Goal: Information Seeking & Learning: Check status

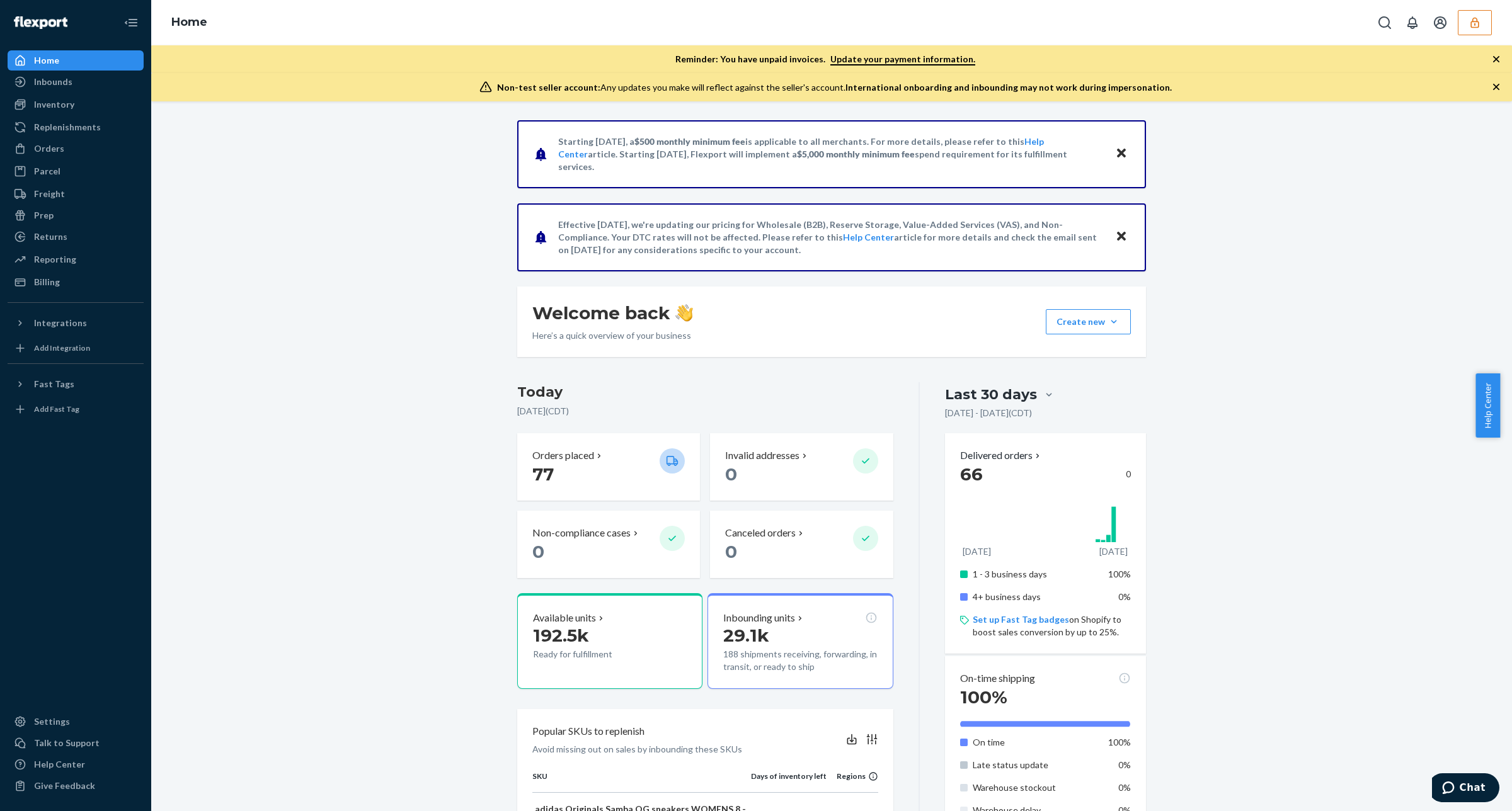
click at [1293, 134] on div "Starting July 1, 2025, a $500 monthly minimum fee is applicable to all merchant…" at bounding box center [831, 736] width 1341 height 1232
click at [1479, 24] on icon "button" at bounding box center [1474, 23] width 13 height 13
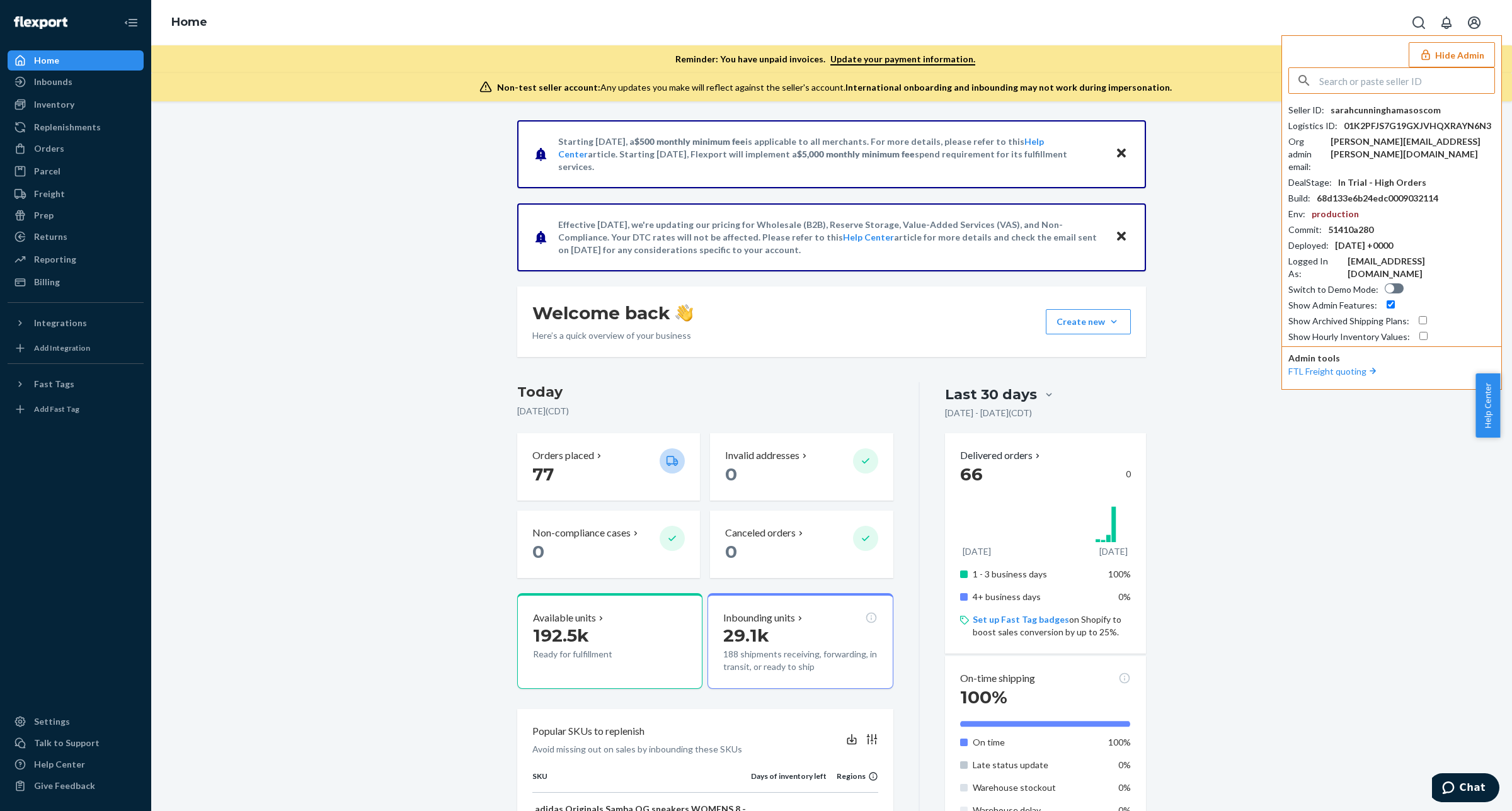
click at [1416, 83] on input "text" at bounding box center [1406, 80] width 175 height 25
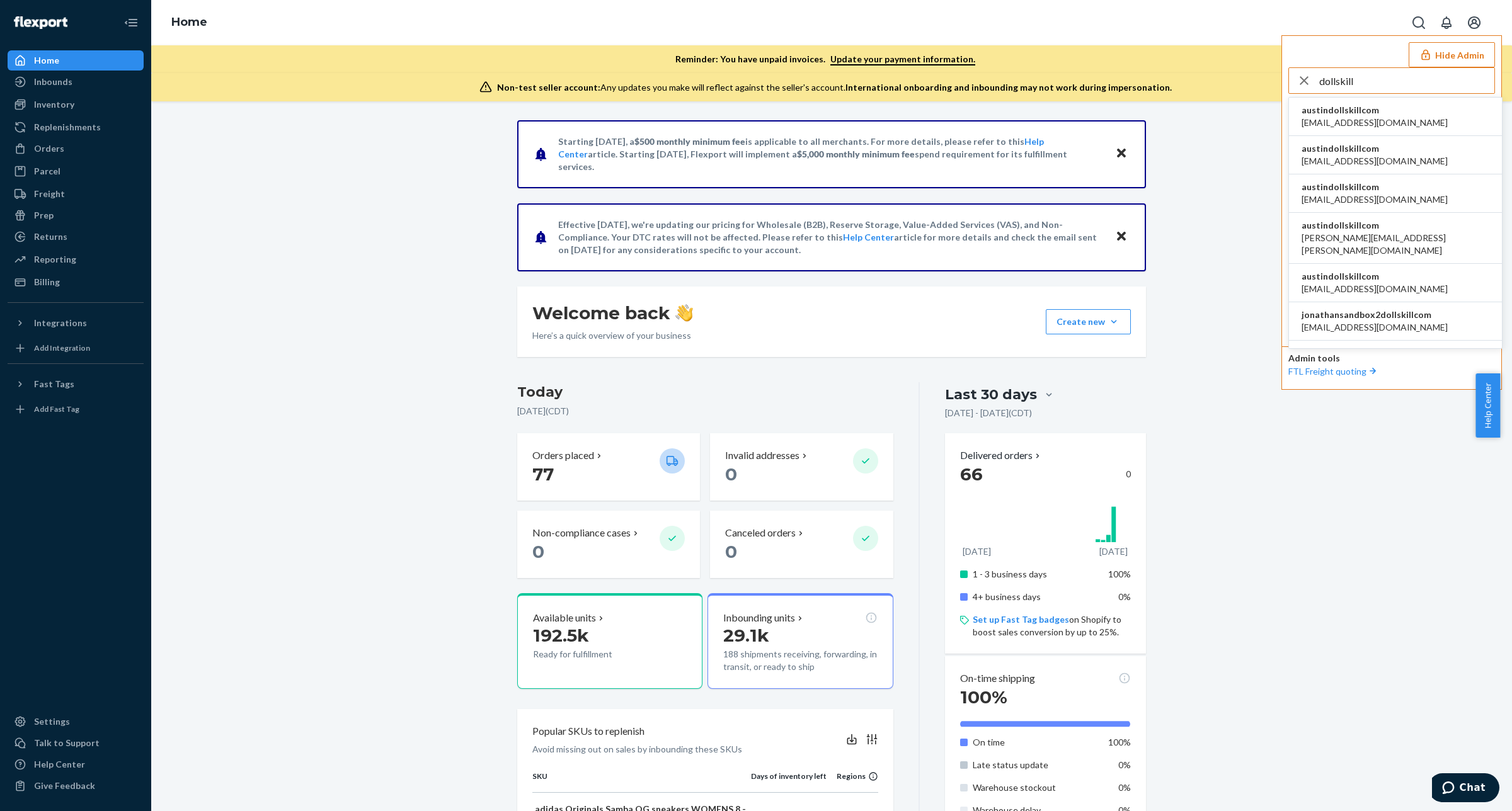
type input "dollskill"
click at [1384, 117] on li "austindollskillcom alyssa@dollskill.com" at bounding box center [1395, 116] width 213 height 39
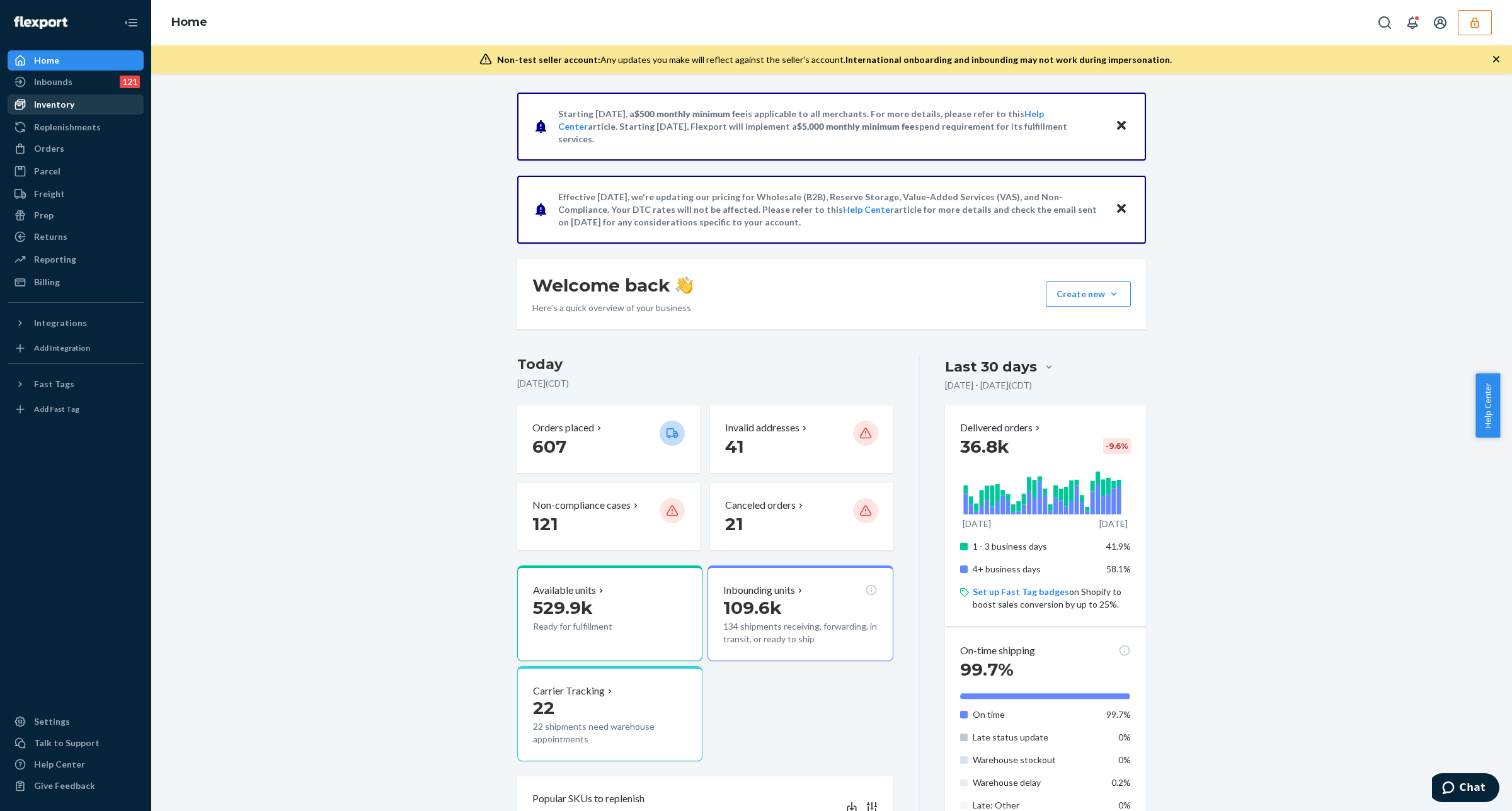
click at [89, 101] on div "Inventory" at bounding box center [75, 105] width 134 height 18
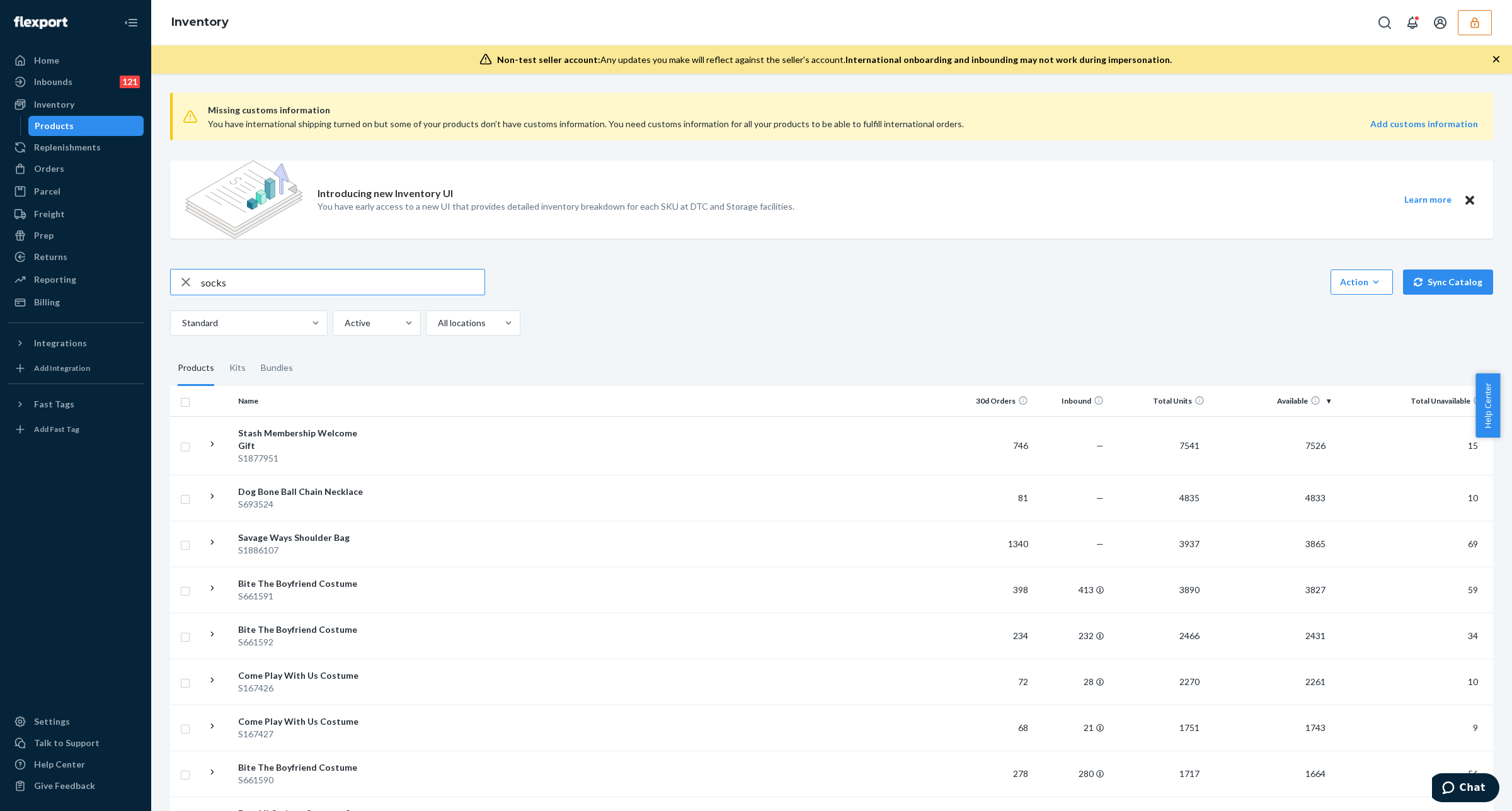
type input "socks"
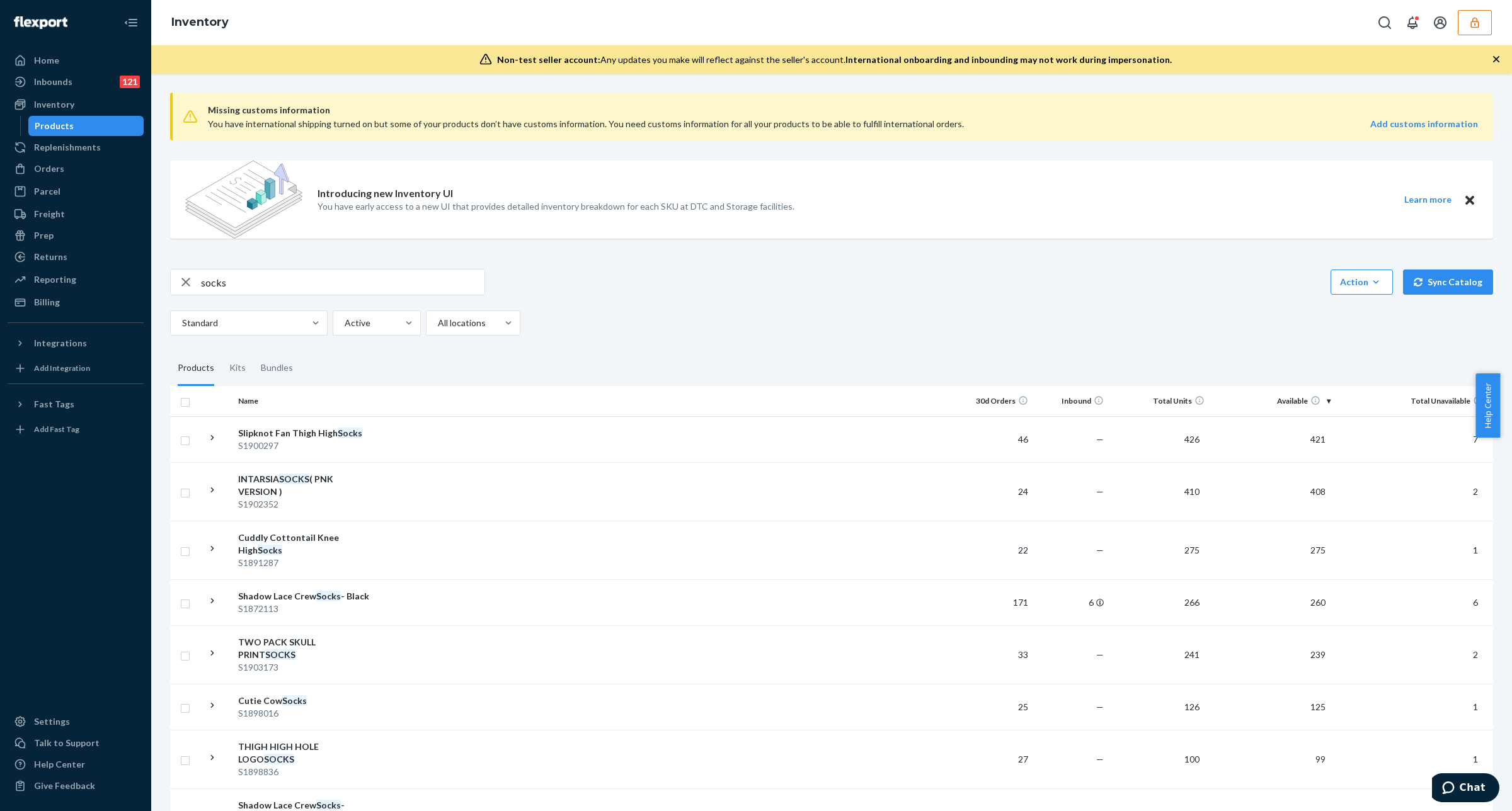
click at [311, 284] on input "socks" at bounding box center [343, 282] width 284 height 25
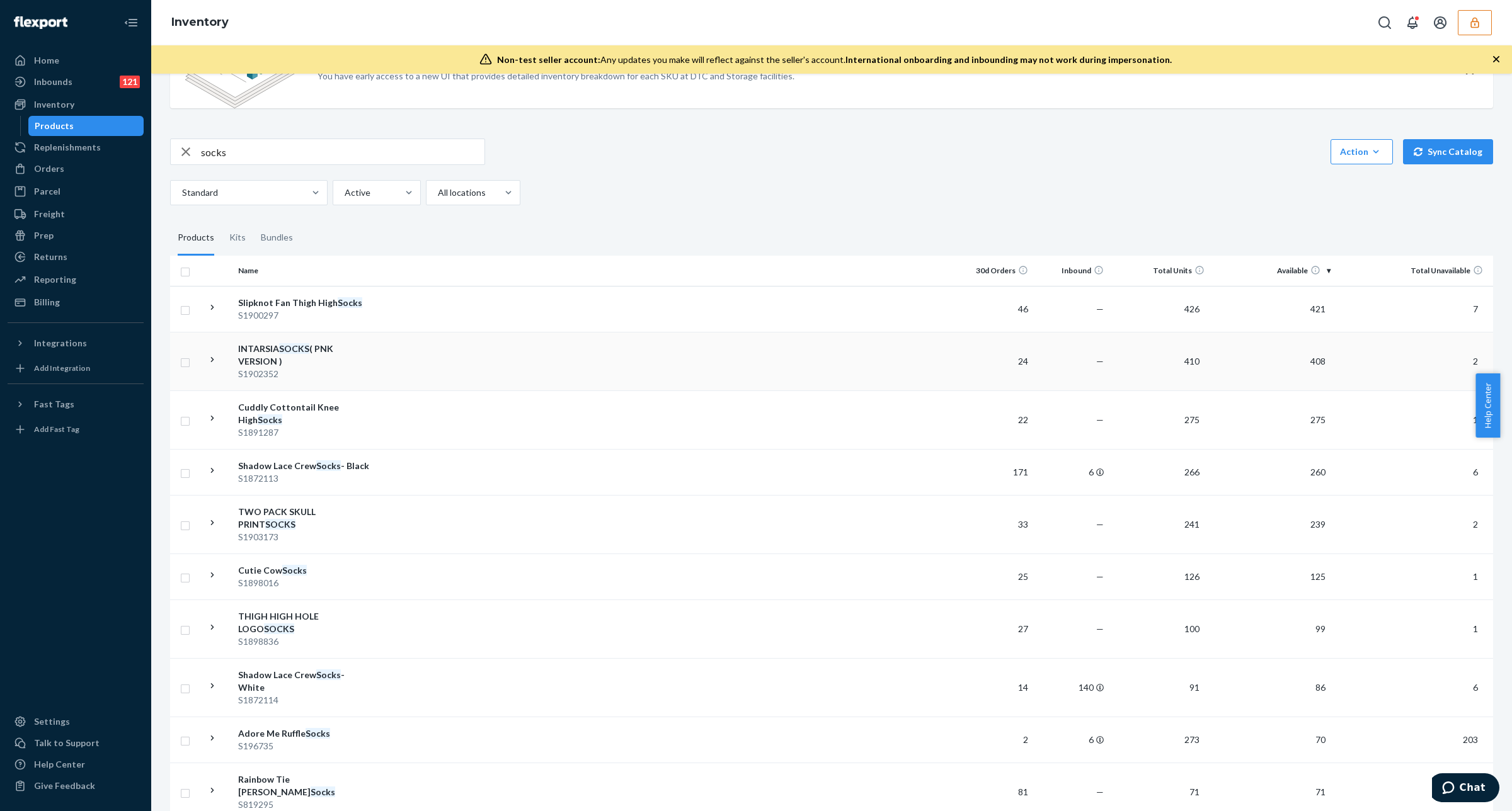
scroll to position [158, 0]
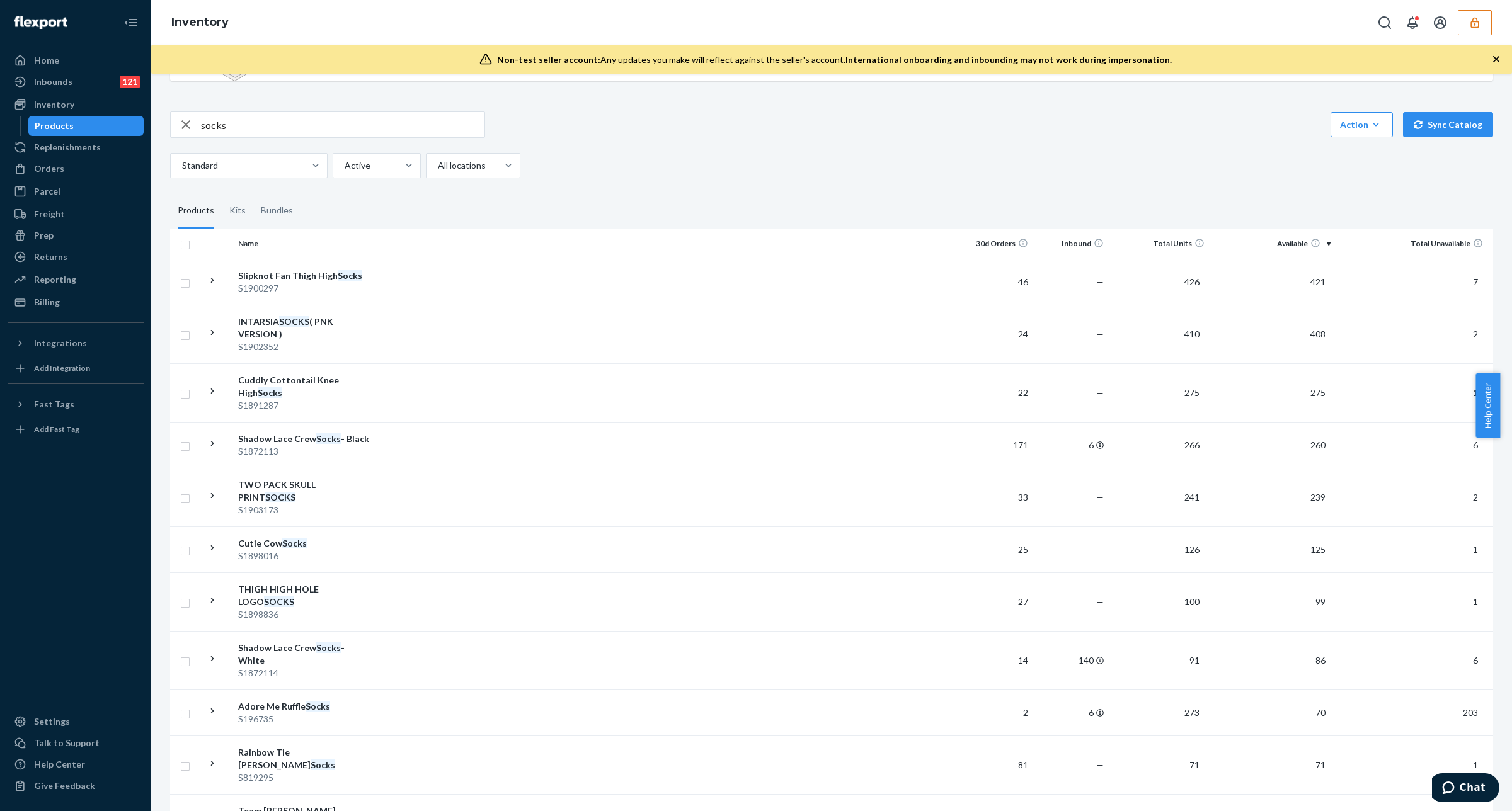
click at [1258, 90] on div "Missing customs information You have international shipping turned on but some …" at bounding box center [832, 10] width 1323 height 172
click at [73, 80] on div "Inbounds 121" at bounding box center [75, 82] width 134 height 18
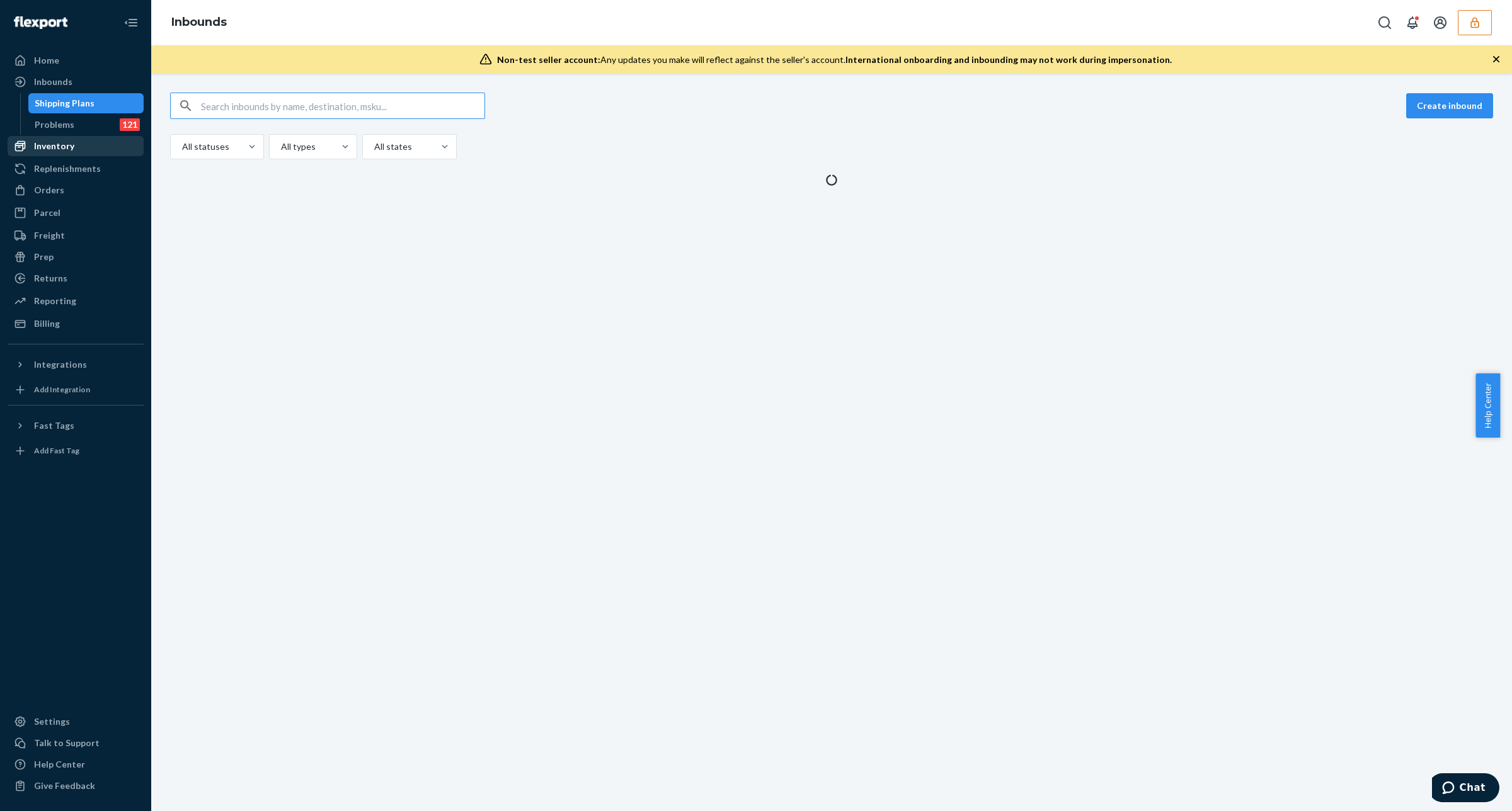
click at [61, 144] on div "Inventory" at bounding box center [54, 146] width 41 height 13
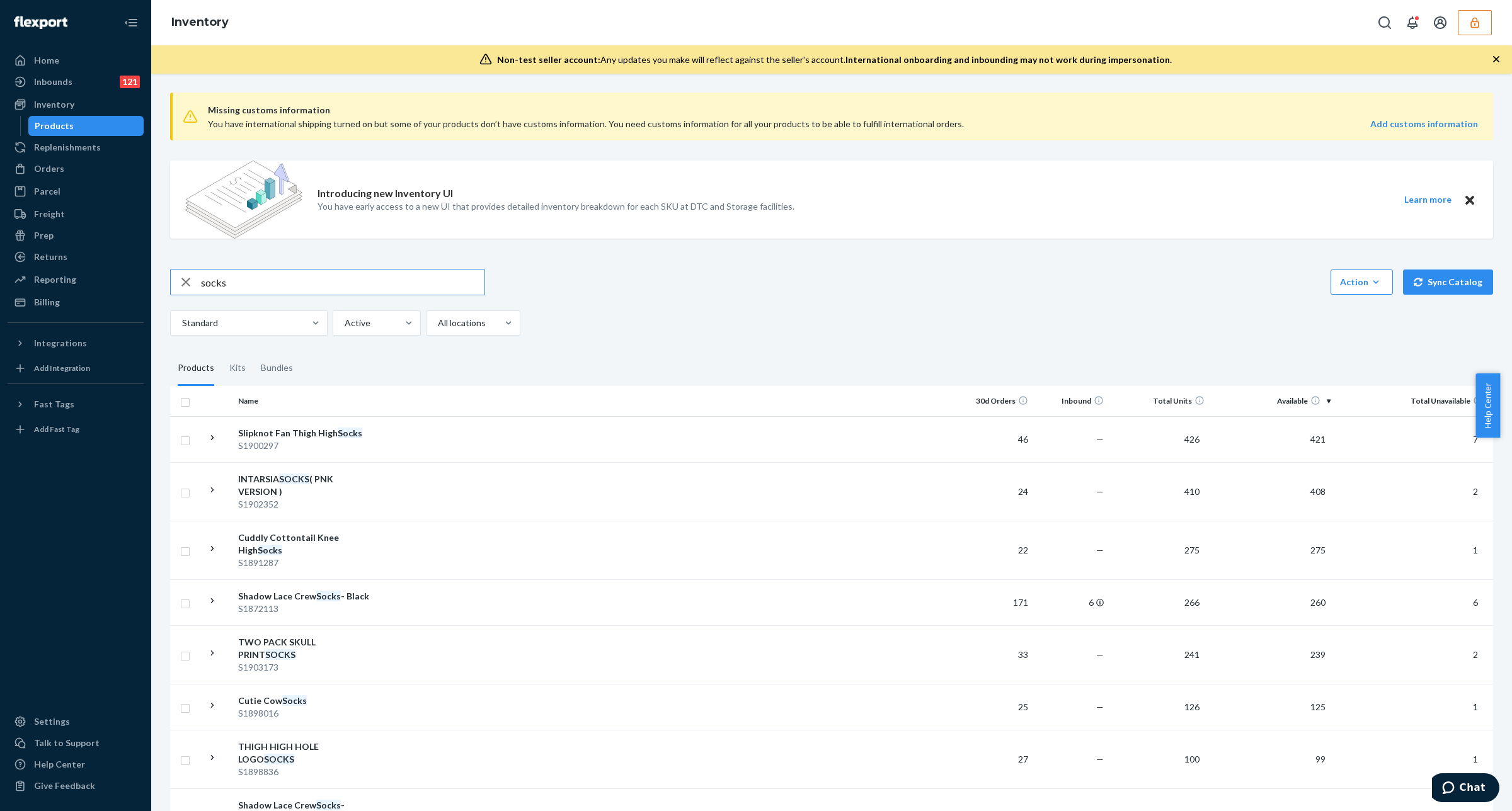
click at [250, 286] on input "socks" at bounding box center [343, 282] width 284 height 25
type input "FISHNET TIGHTS"
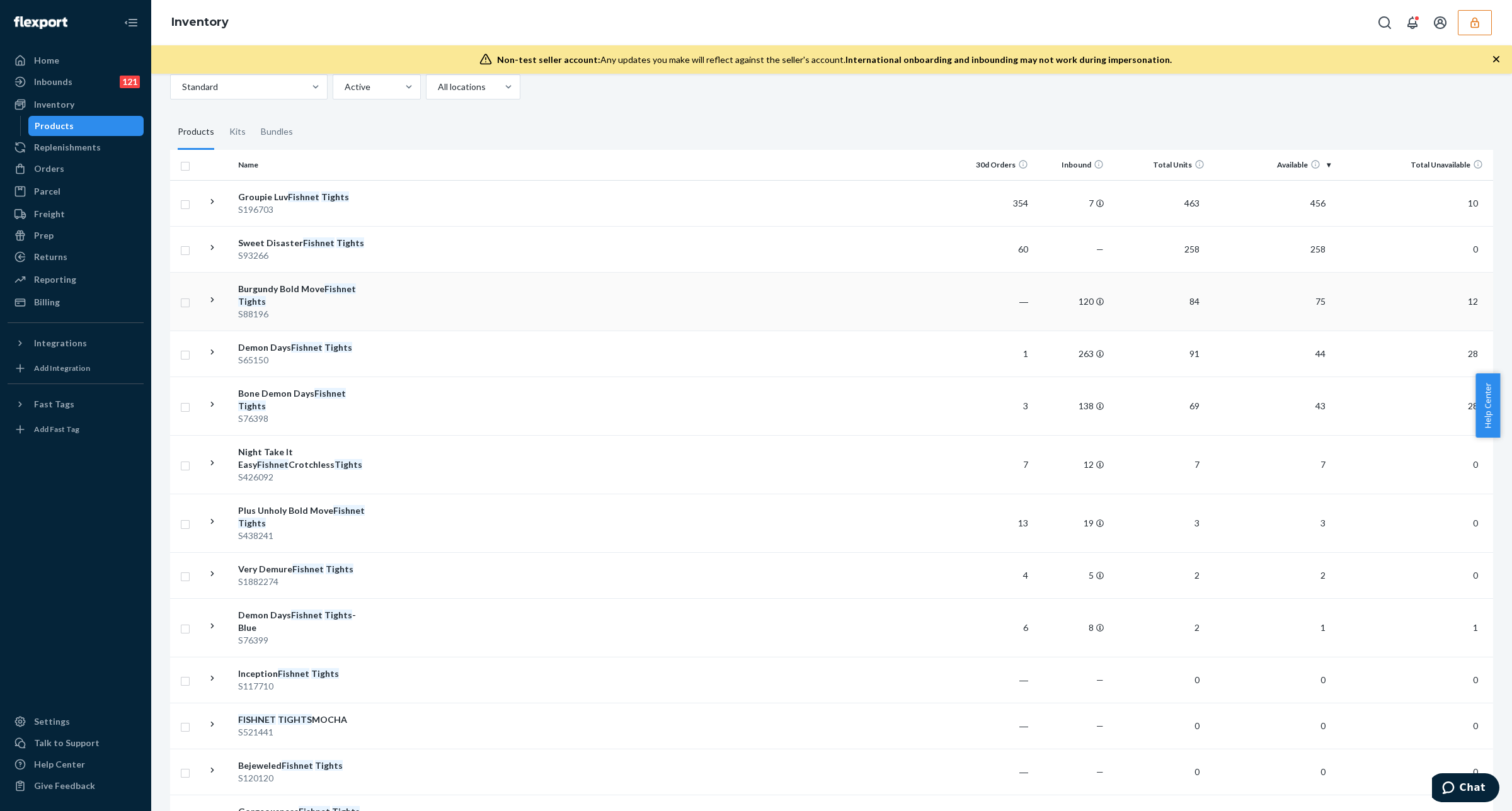
scroll to position [315, 0]
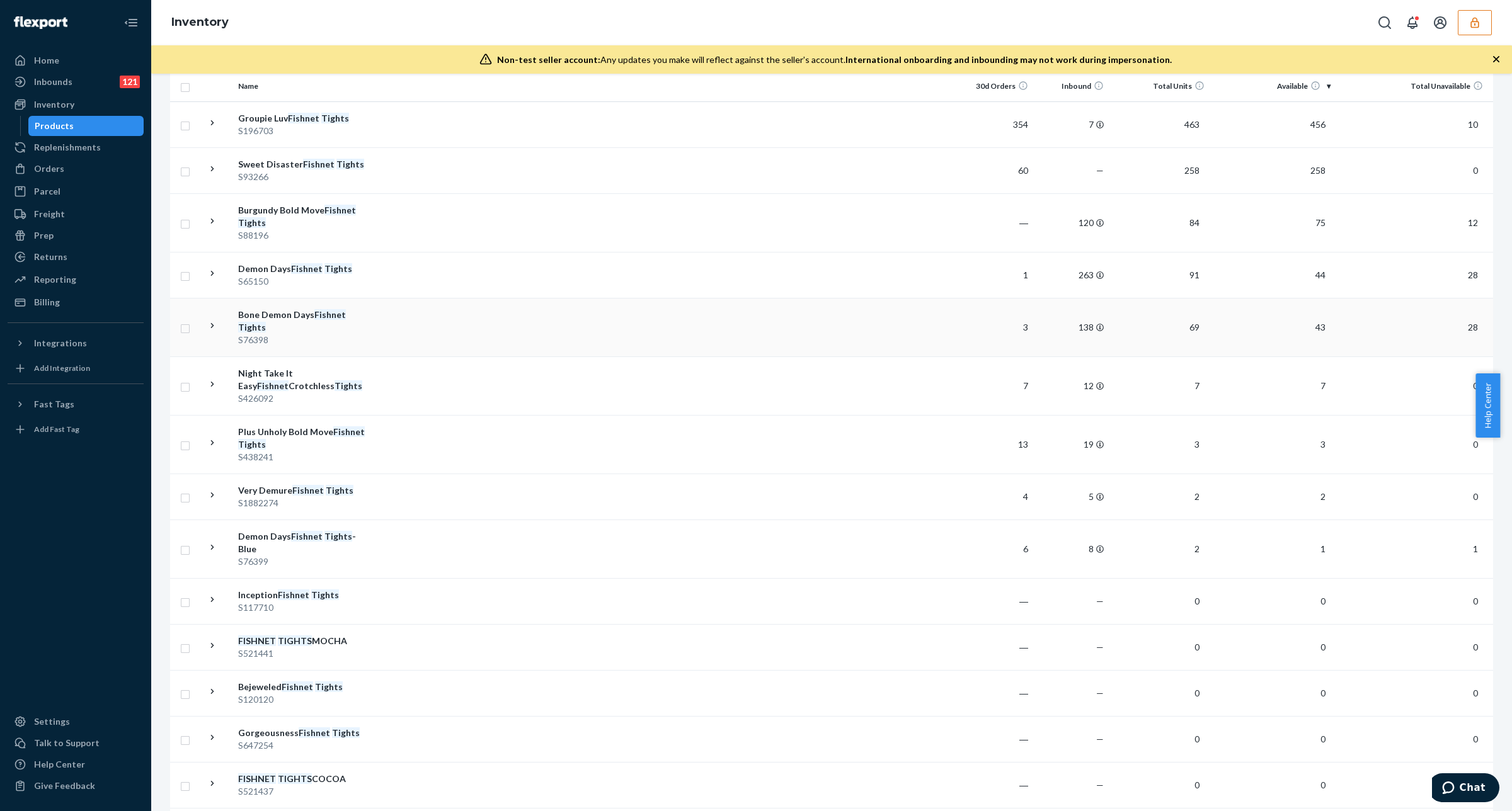
click at [747, 310] on td at bounding box center [666, 326] width 583 height 58
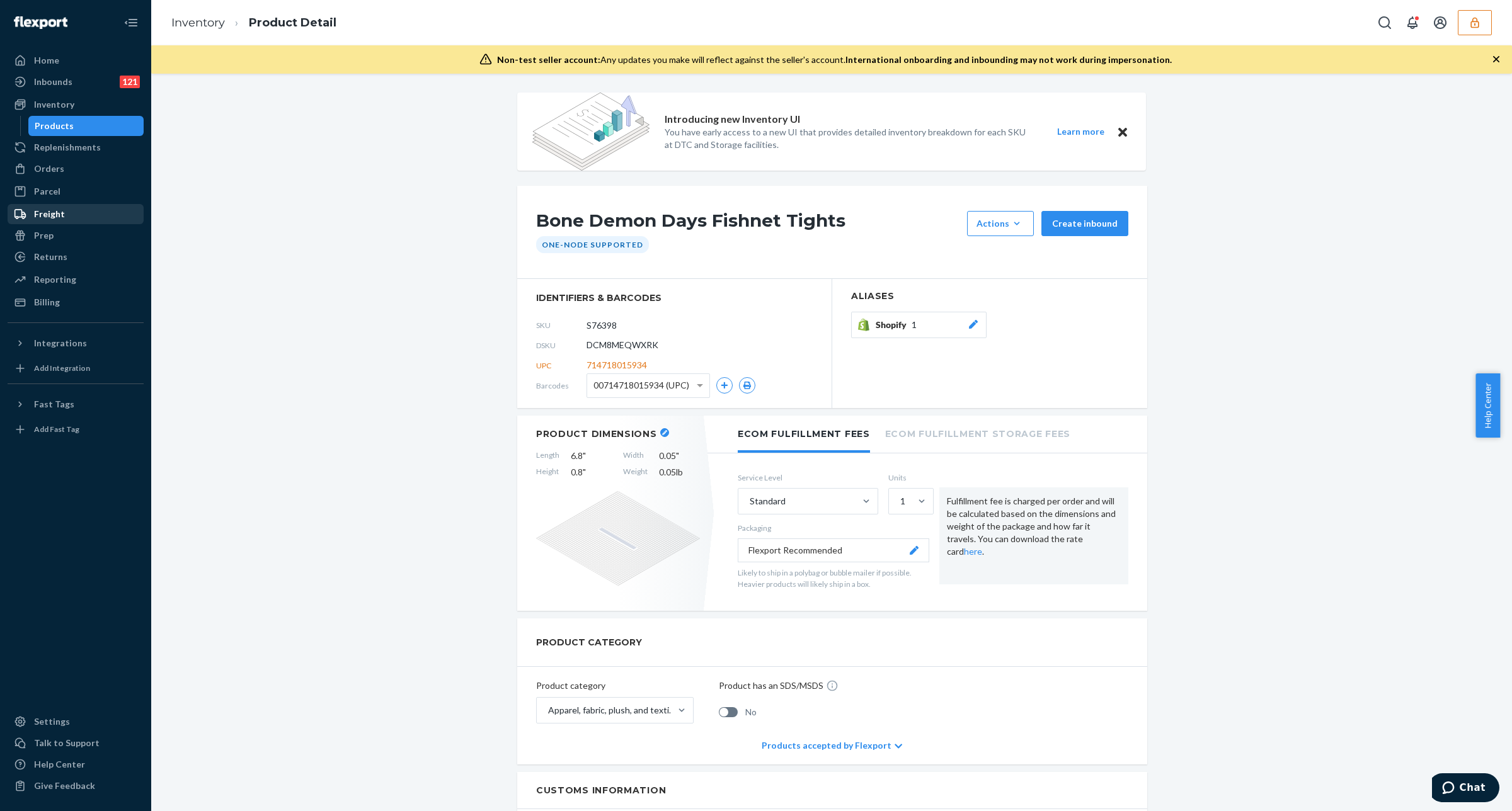
click at [80, 238] on div "Prep" at bounding box center [75, 236] width 134 height 18
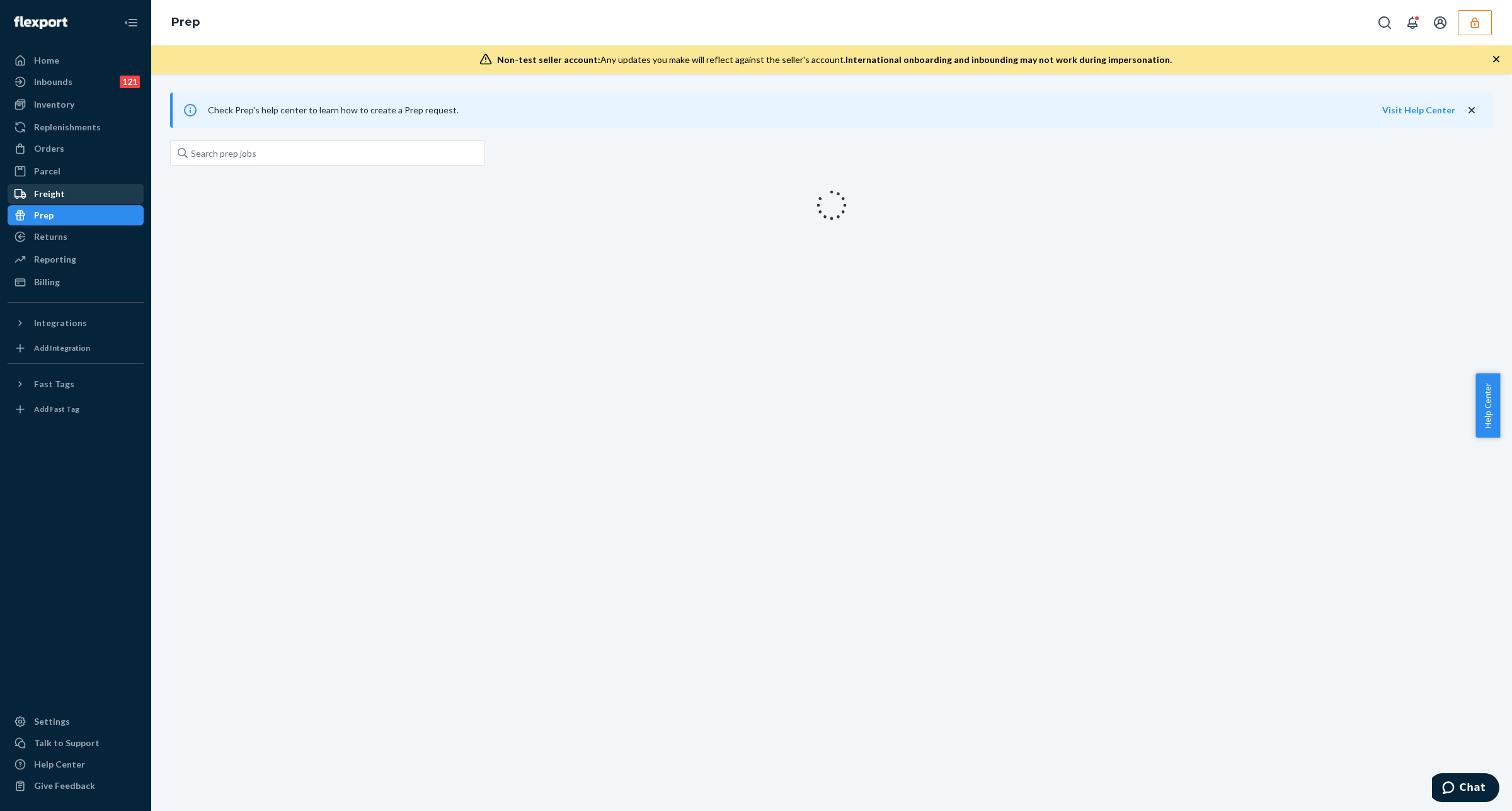
drag, startPoint x: 73, startPoint y: 205, endPoint x: 80, endPoint y: 196, distance: 11.4
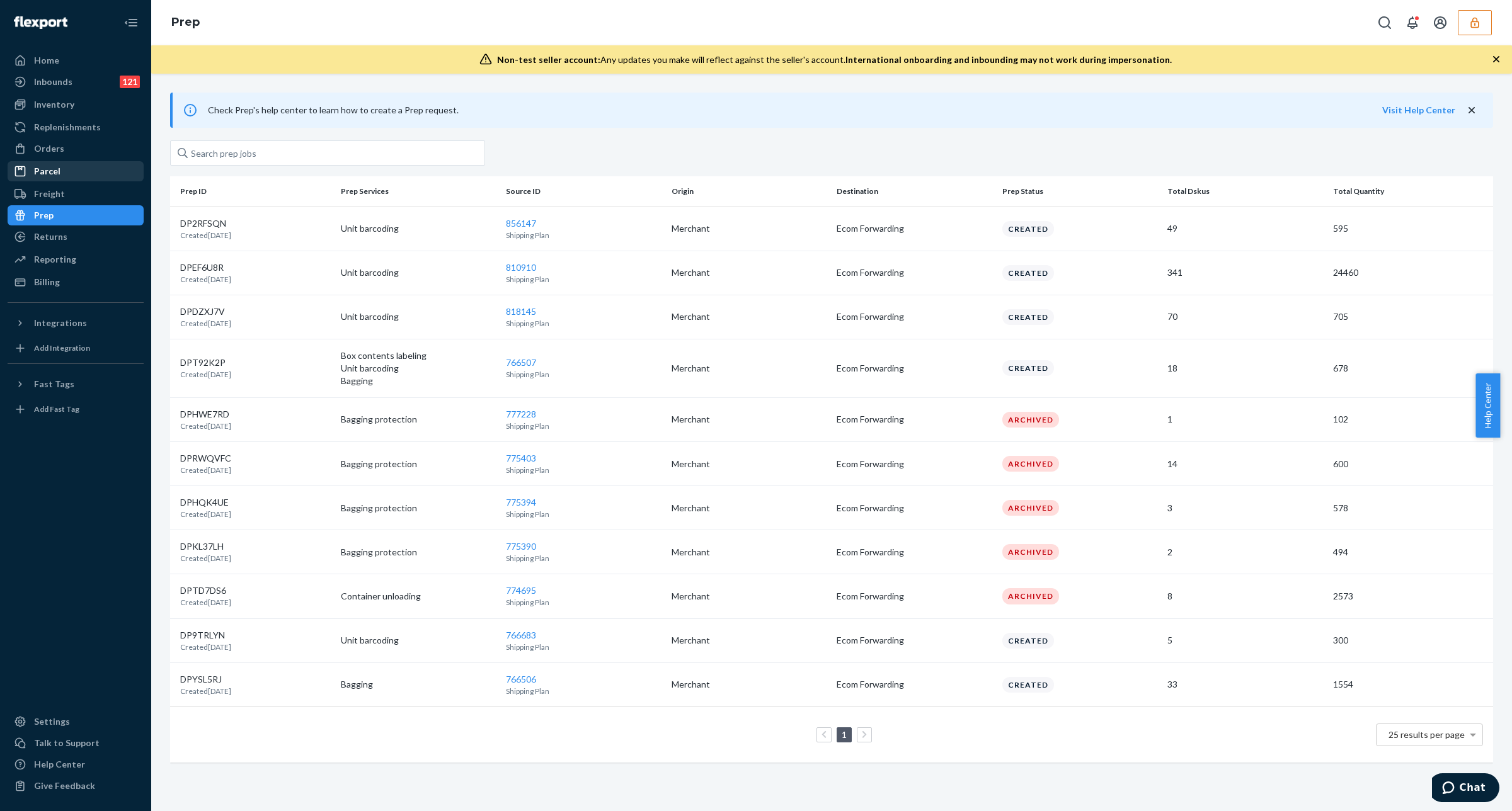
click at [7, 180] on div "Home Inbounds 121 Shipping Plans Problems 121 Inventory Products Replenishments…" at bounding box center [75, 406] width 151 height 811
click at [7, 174] on div "Home Inbounds 121 Shipping Plans Problems 121 Inventory Products Replenishments…" at bounding box center [75, 406] width 151 height 811
click at [13, 174] on div "Home Inbounds 121 Shipping Plans Problems 121 Inventory Products Replenishments…" at bounding box center [75, 406] width 151 height 811
click at [4, 197] on div "Home Inbounds 121 Shipping Plans Problems 121 Inventory Products Replenishments…" at bounding box center [75, 406] width 151 height 811
drag, startPoint x: 5, startPoint y: 208, endPoint x: 7, endPoint y: 215, distance: 7.3
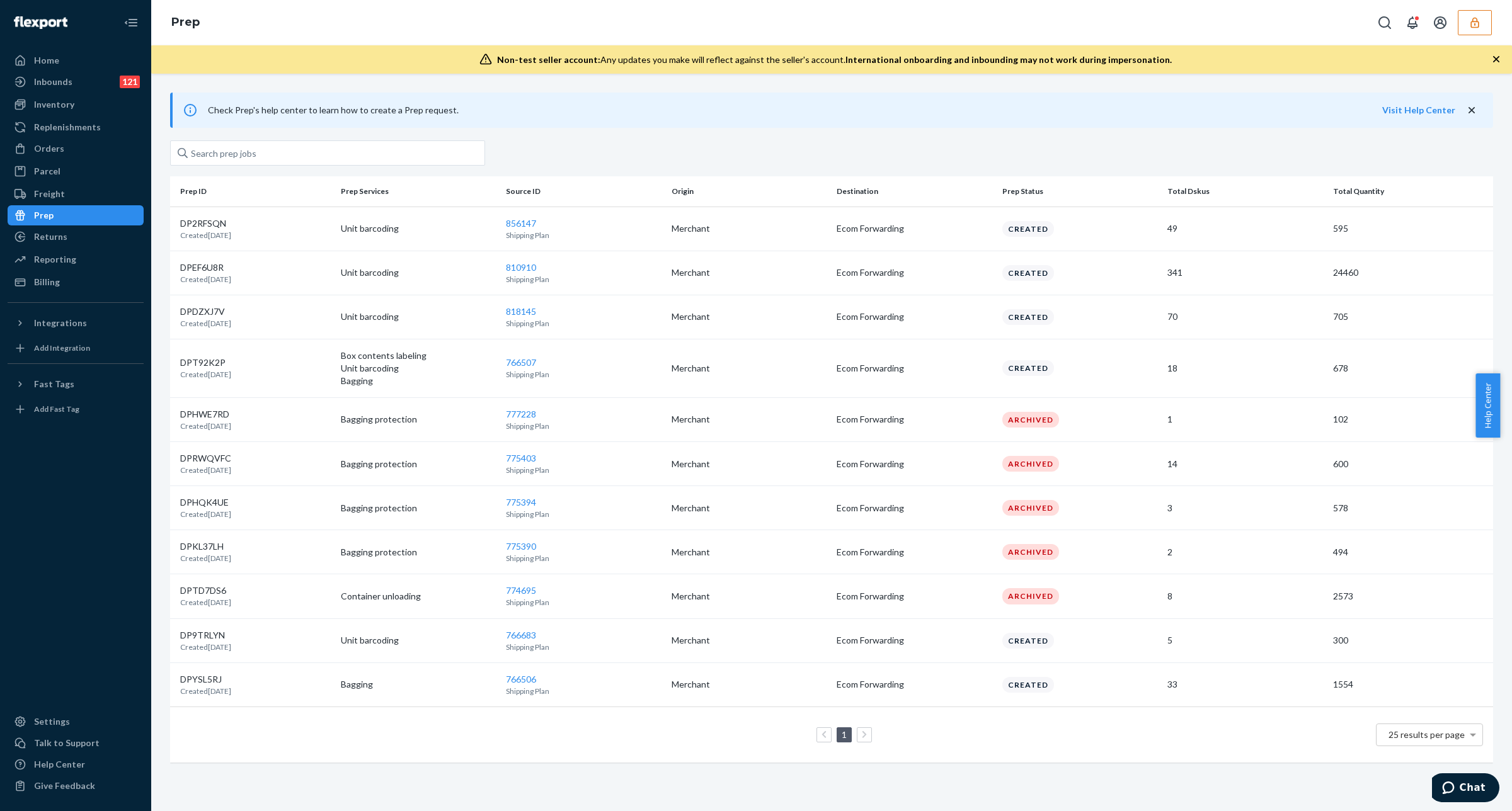
click at [10, 214] on div "Home Inbounds 121 Shipping Plans Problems 121 Inventory Products Replenishments…" at bounding box center [75, 406] width 151 height 811
click at [11, 218] on div "Home Inbounds 121 Shipping Plans Problems 121 Inventory Products Replenishments…" at bounding box center [75, 406] width 151 height 811
click at [8, 219] on div "Home Inbounds 121 Shipping Plans Problems 121 Inventory Products Replenishments…" at bounding box center [75, 406] width 151 height 811
drag, startPoint x: 3, startPoint y: 243, endPoint x: 1, endPoint y: 253, distance: 10.2
click at [3, 254] on div "Home Inbounds 121 Shipping Plans Problems 121 Inventory Products Replenishments…" at bounding box center [75, 406] width 151 height 811
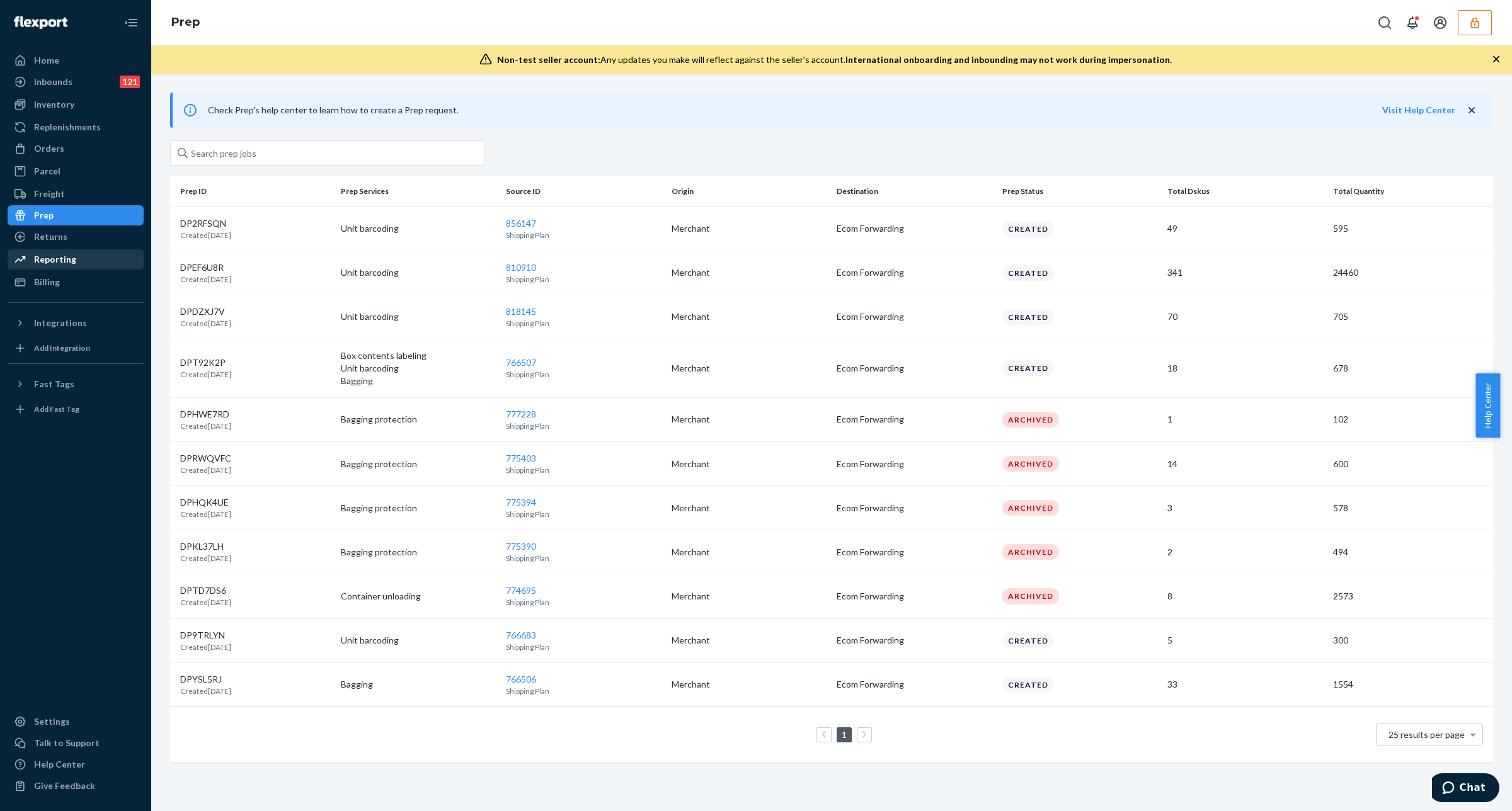
drag, startPoint x: 0, startPoint y: 258, endPoint x: 7, endPoint y: 260, distance: 7.3
click at [4, 248] on div "Home Inbounds 121 Shipping Plans Problems 121 Inventory Products Replenishments…" at bounding box center [75, 406] width 151 height 811
click at [3, 267] on div "Home Inbounds 121 Shipping Plans Problems 121 Inventory Products Replenishments…" at bounding box center [75, 406] width 151 height 811
click at [4, 264] on div "Home Inbounds 121 Shipping Plans Problems 121 Inventory Products Replenishments…" at bounding box center [75, 406] width 151 height 811
click at [1, 311] on div "Home Inbounds 121 Shipping Plans Problems 121 Inventory Products Replenishments…" at bounding box center [75, 406] width 151 height 811
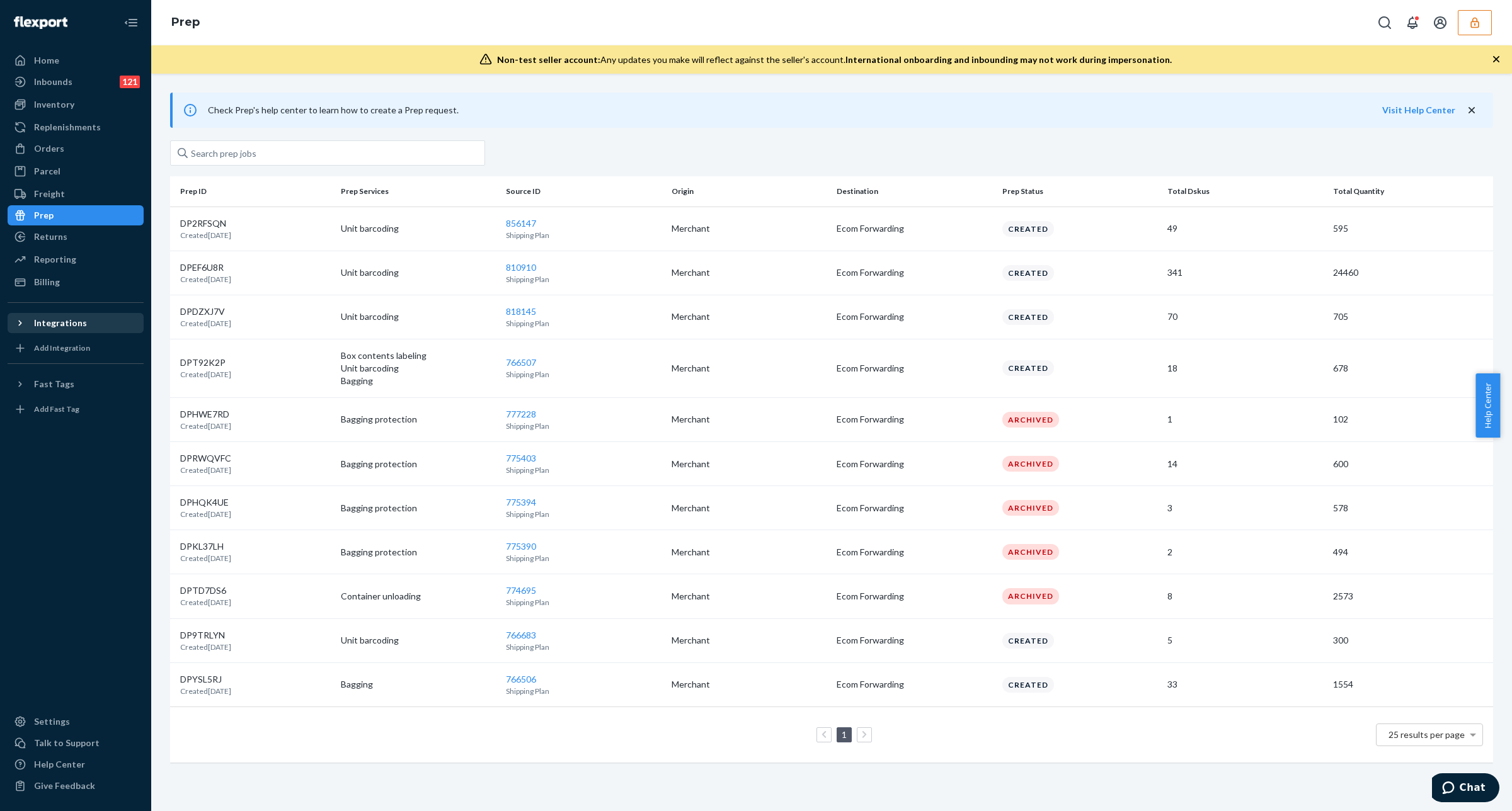
drag, startPoint x: 6, startPoint y: 329, endPoint x: 8, endPoint y: 320, distance: 9.2
click at [4, 324] on div "Home Inbounds 121 Shipping Plans Problems 121 Inventory Products Replenishments…" at bounding box center [75, 406] width 151 height 811
click at [1291, 157] on div at bounding box center [832, 148] width 1323 height 41
click at [374, 158] on input "text" at bounding box center [328, 153] width 315 height 25
paste input "DCM8MEQWXRK"
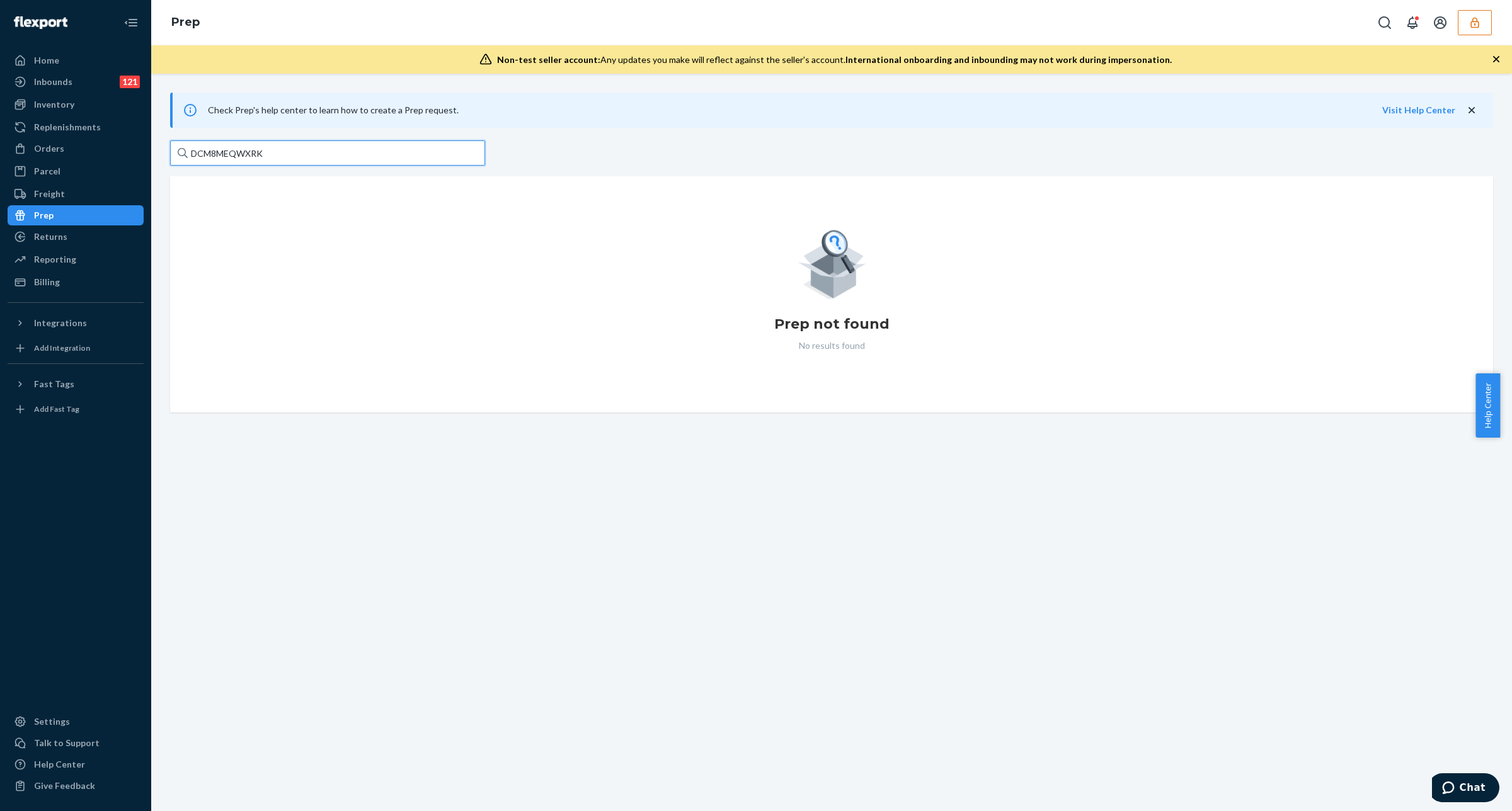
type input "DCM8MEQWXRK"
click at [78, 96] on div "Inventory" at bounding box center [75, 105] width 134 height 18
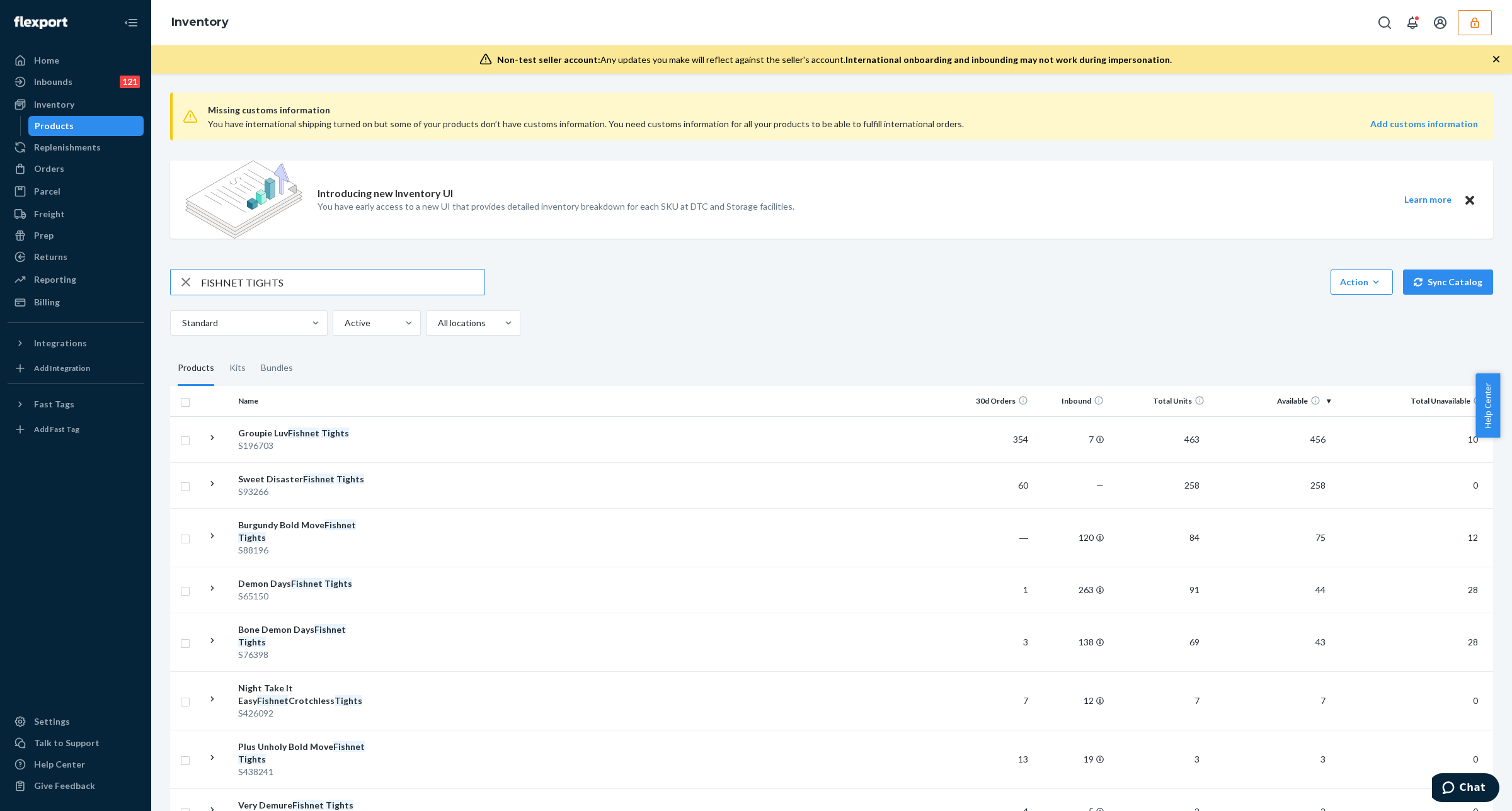
click at [432, 275] on input "FISHNET TIGHTS" at bounding box center [343, 282] width 284 height 25
click at [432, 276] on input "FISHNET TIGHTS" at bounding box center [343, 282] width 284 height 25
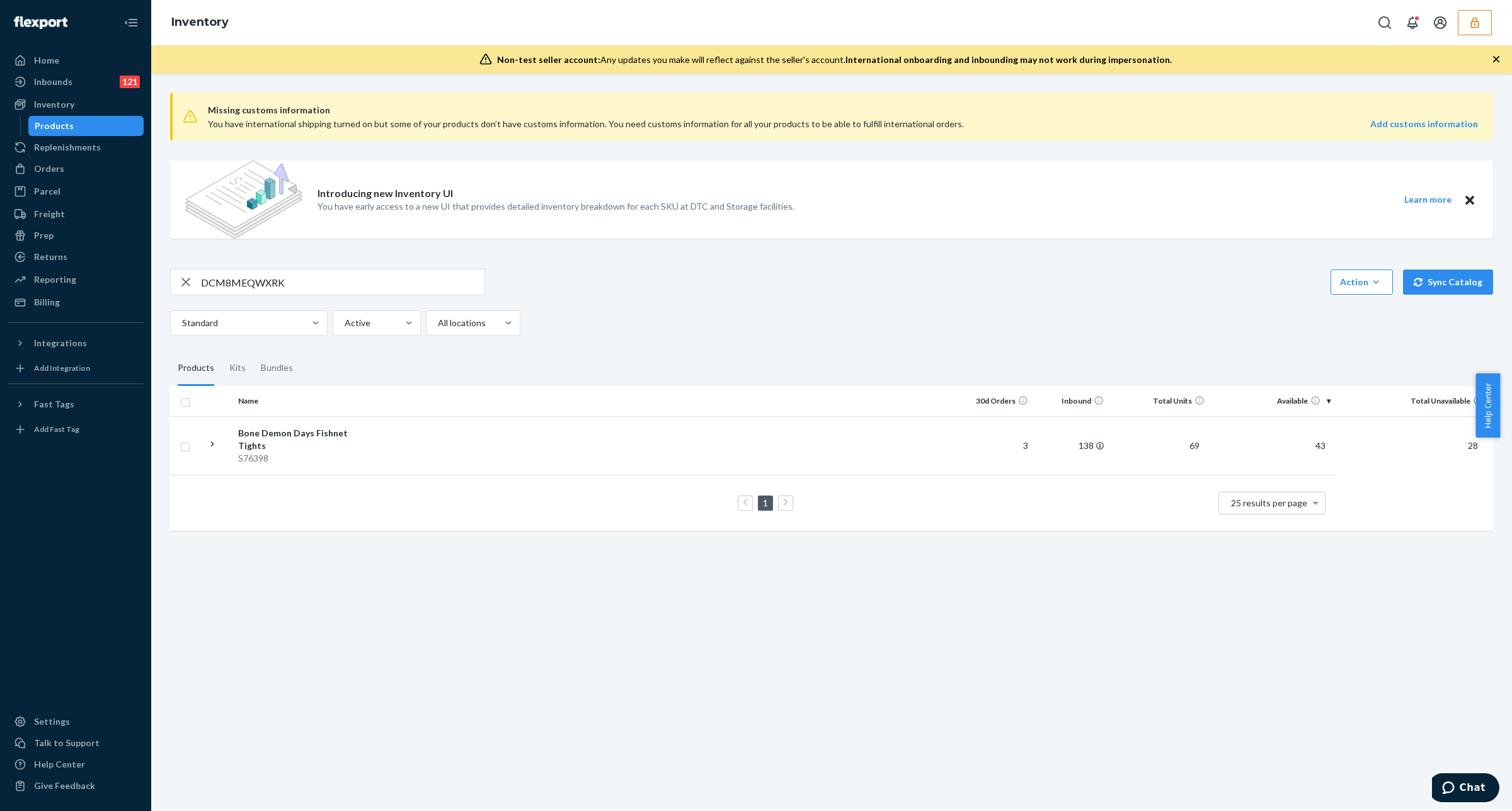
click at [306, 287] on input "DCM8MEQWXRK" at bounding box center [343, 282] width 284 height 25
click at [1314, 283] on div "DCM8MEQWXRK Action Create product Create kit or bundle Bulk create products Bul…" at bounding box center [832, 282] width 1323 height 27
click at [332, 286] on input "DCM8MEQWXRK" at bounding box center [343, 282] width 284 height 25
paste input "5GUYJY6ZC2"
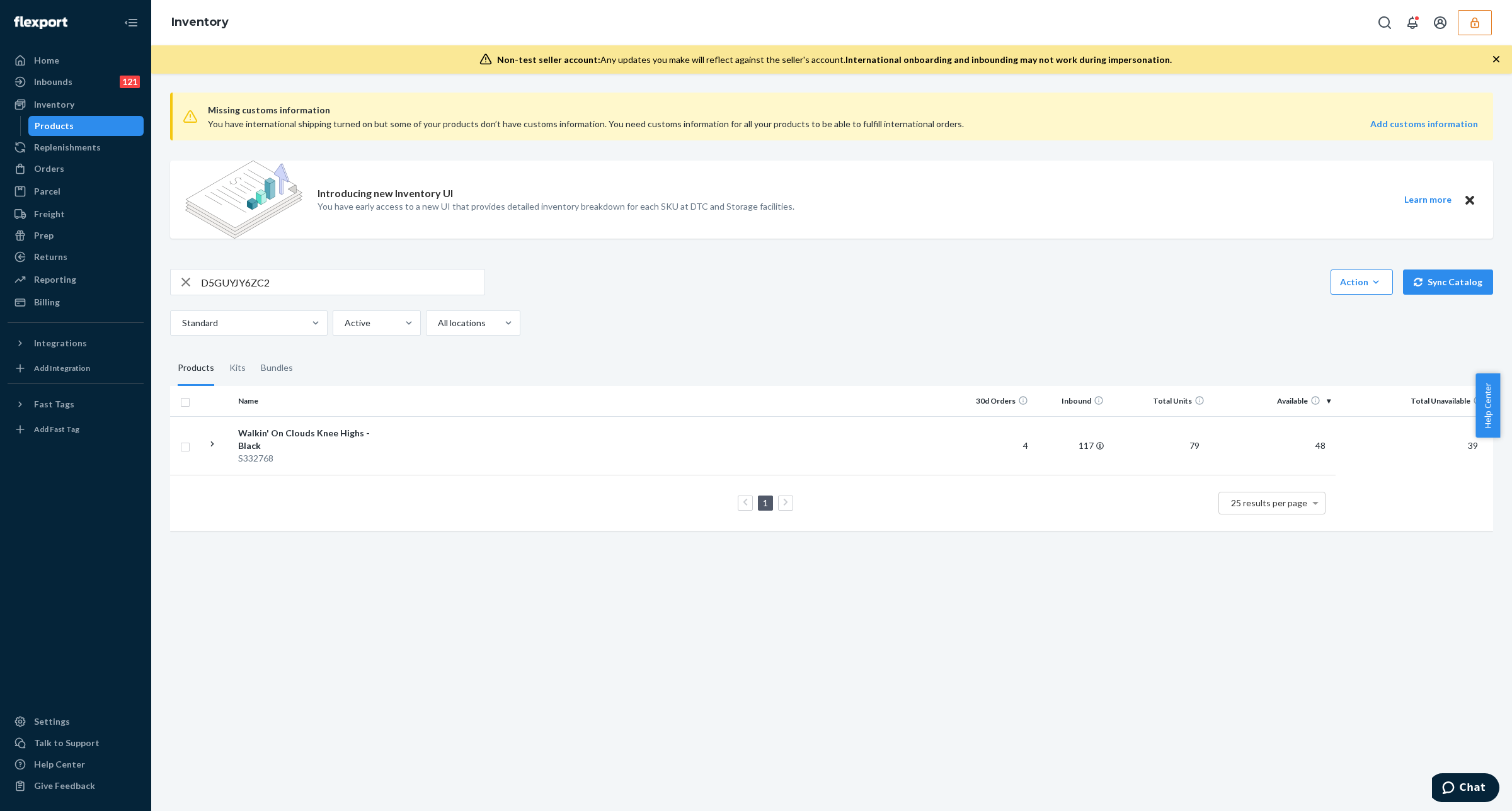
click at [888, 785] on div "Missing customs information You have international shipping turned on but some …" at bounding box center [831, 442] width 1360 height 738
click at [359, 286] on input "D5GUYJY6ZC2" at bounding box center [343, 282] width 284 height 25
click at [354, 287] on input "D5GUYJY6ZC2" at bounding box center [343, 282] width 284 height 25
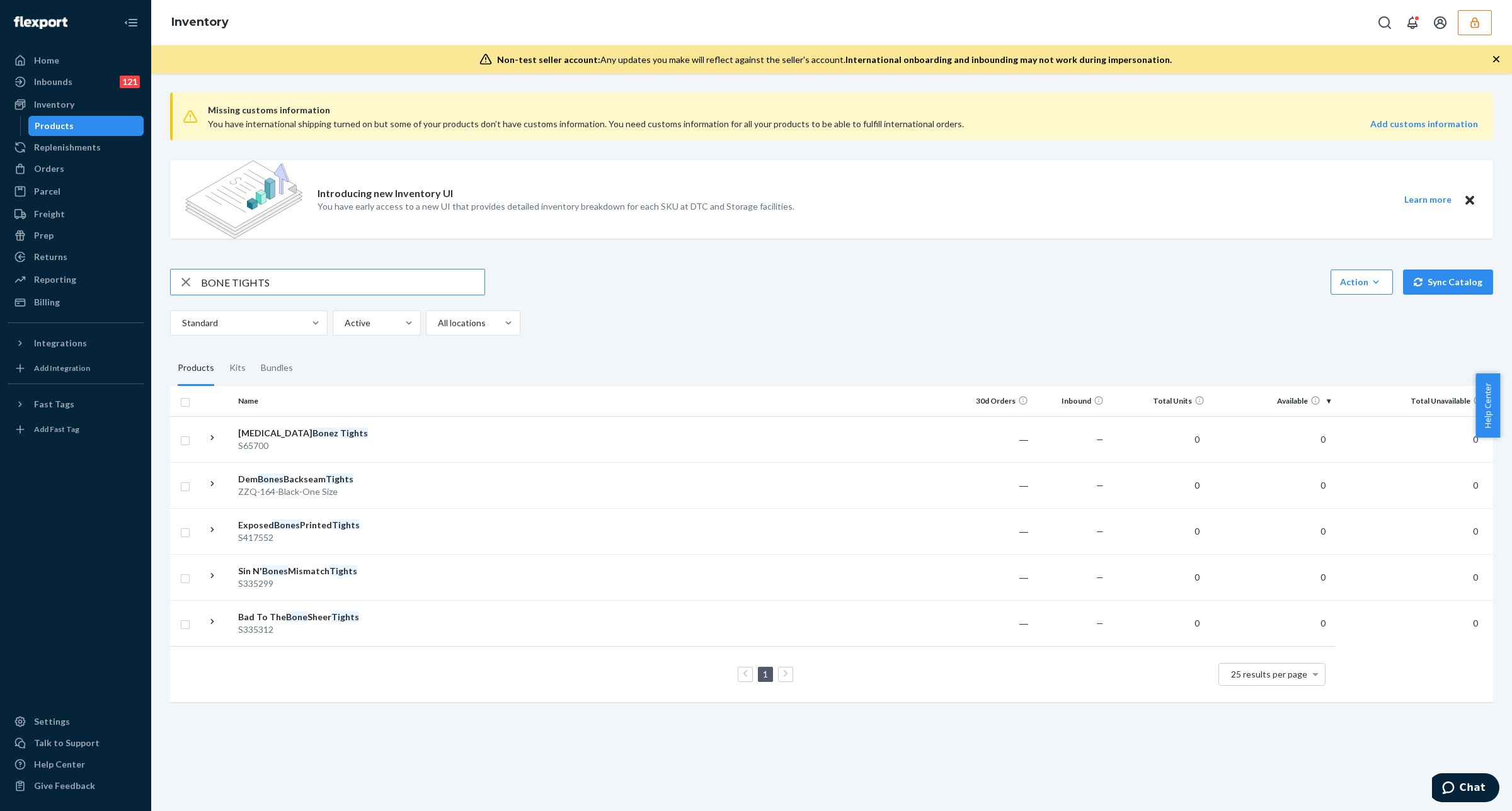
click at [322, 278] on input "BONE TIGHTS" at bounding box center [343, 282] width 284 height 25
click at [321, 281] on input "BONE TIGHTS" at bounding box center [343, 282] width 284 height 25
click at [319, 283] on input "BONE TIGHTS" at bounding box center [343, 282] width 284 height 25
click at [318, 287] on input "BONE TIGHTS" at bounding box center [343, 282] width 284 height 25
click at [317, 288] on input "BONE TIGHTS" at bounding box center [343, 282] width 284 height 25
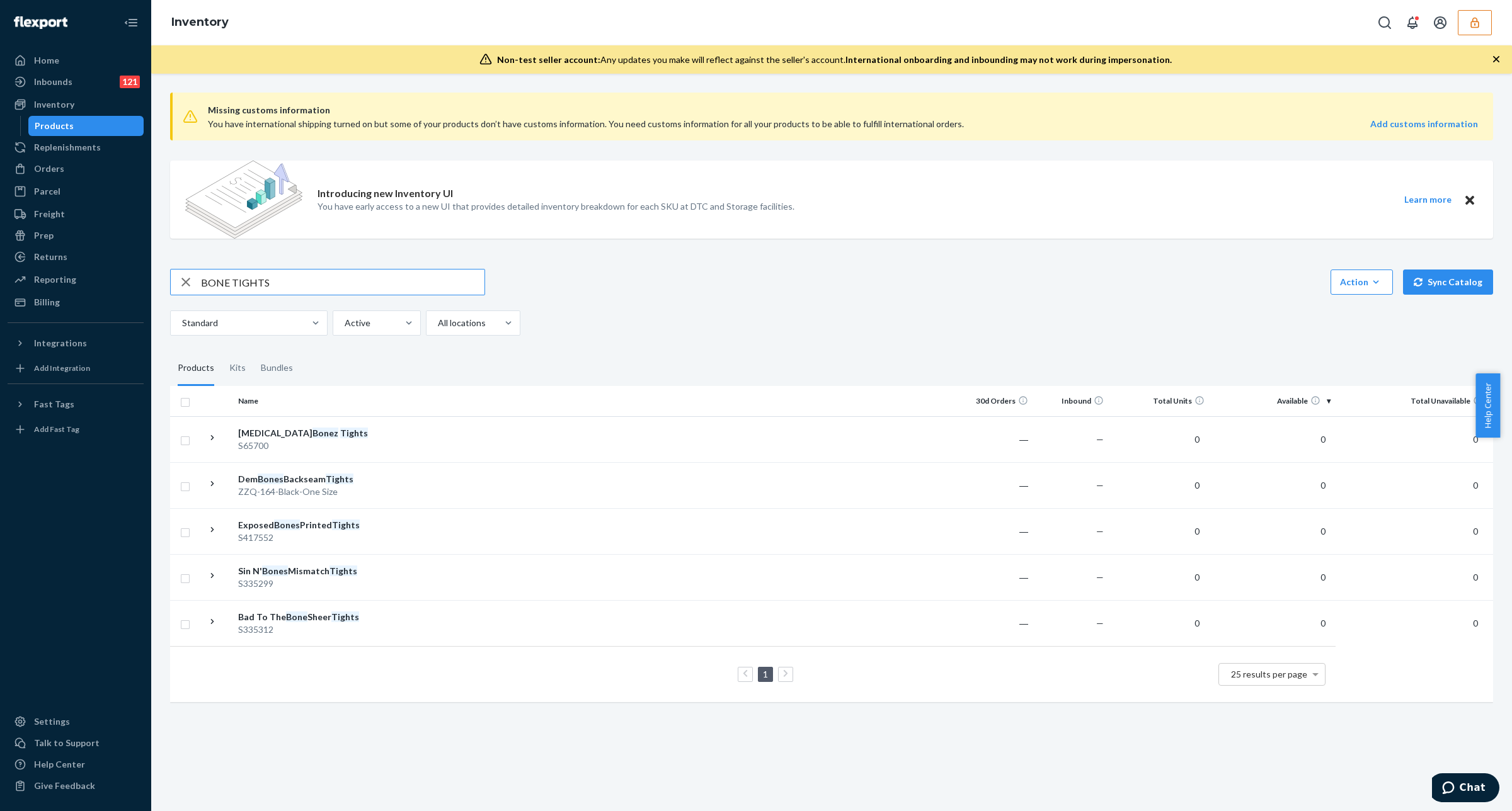
click at [317, 288] on input "BONE TIGHTS" at bounding box center [343, 282] width 284 height 25
type input "T"
type input "tights"
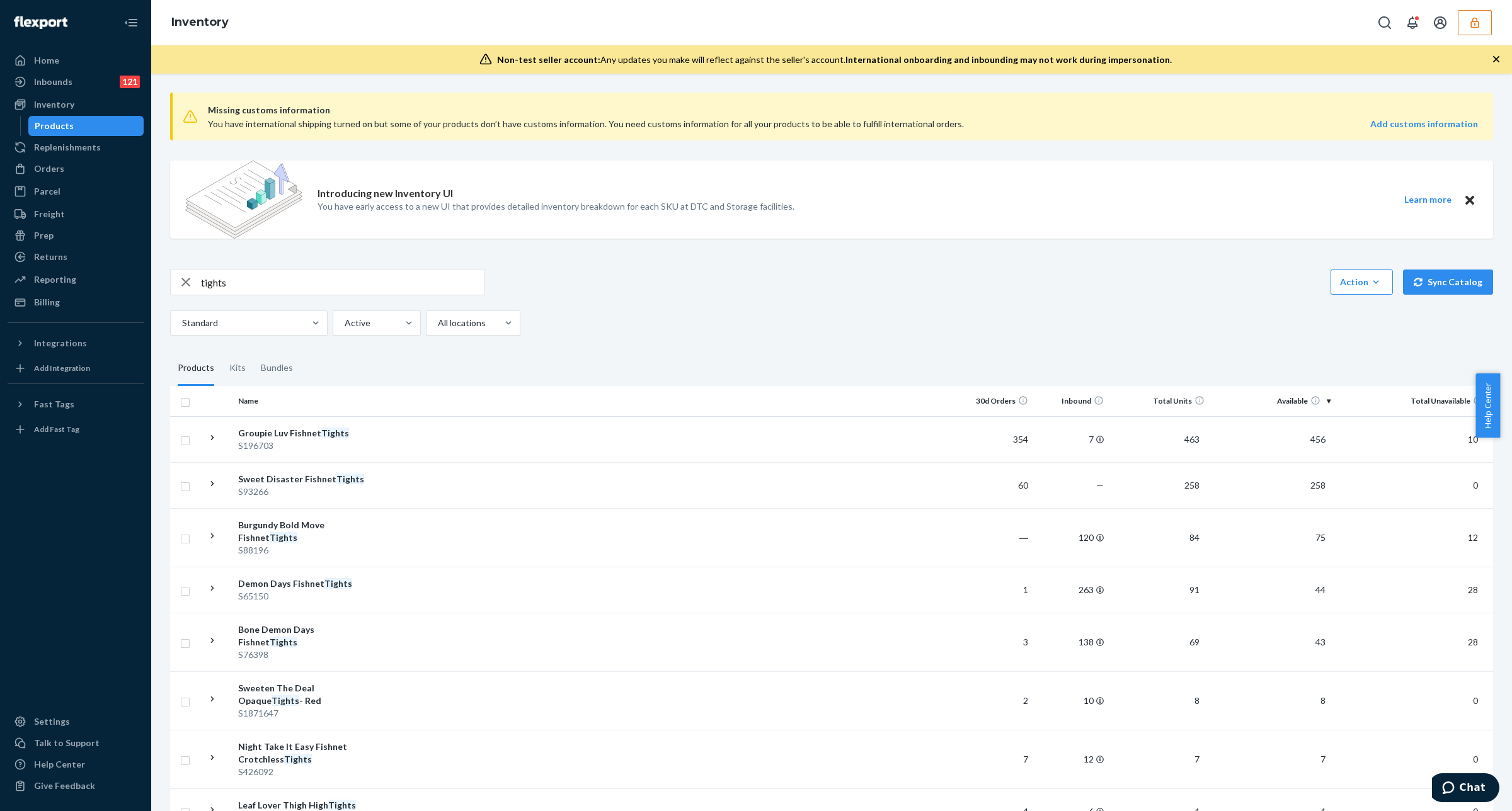
click at [542, 643] on td at bounding box center [666, 641] width 583 height 58
